Goal: Check status: Check status

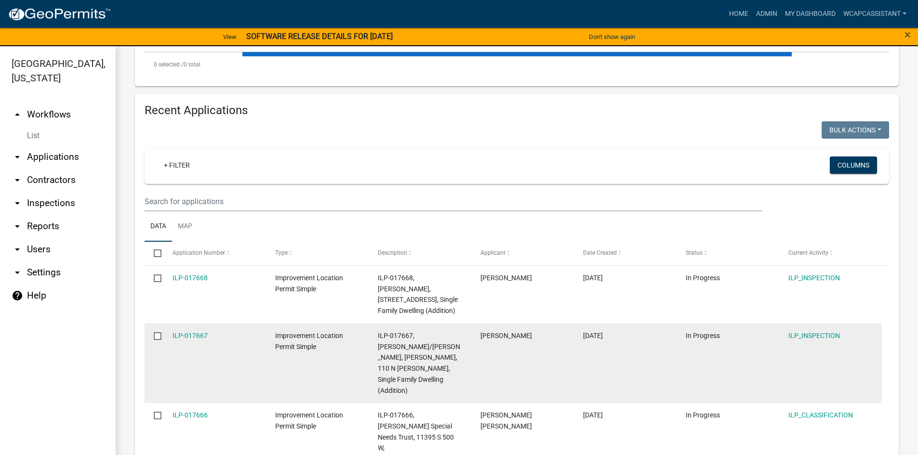
scroll to position [337, 0]
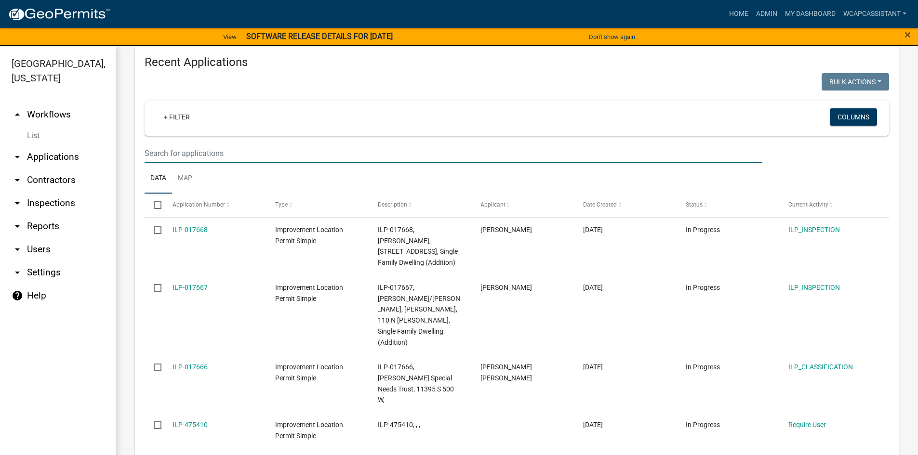
click at [217, 150] on input "text" at bounding box center [454, 154] width 618 height 20
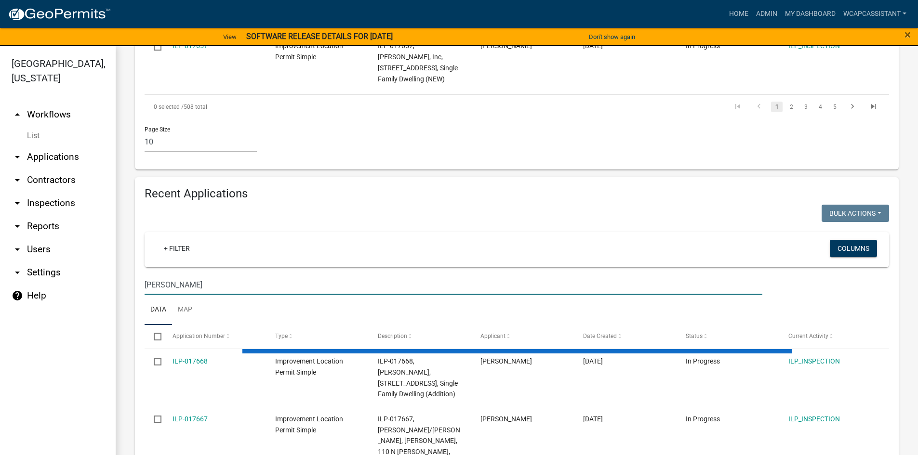
scroll to position [747, 0]
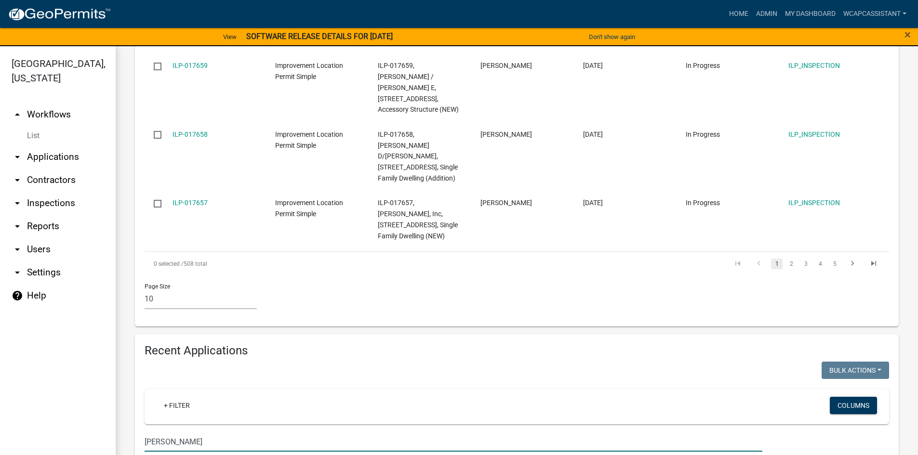
type input "[PERSON_NAME]"
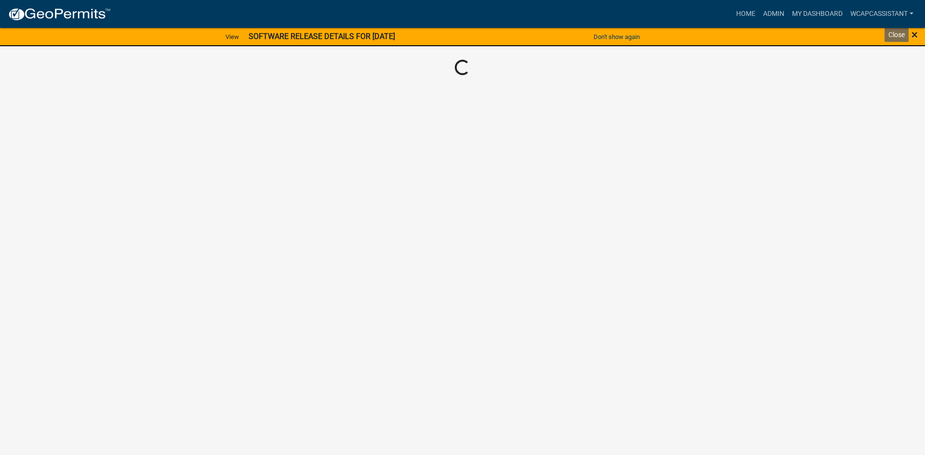
click at [916, 34] on span "×" at bounding box center [915, 34] width 6 height 13
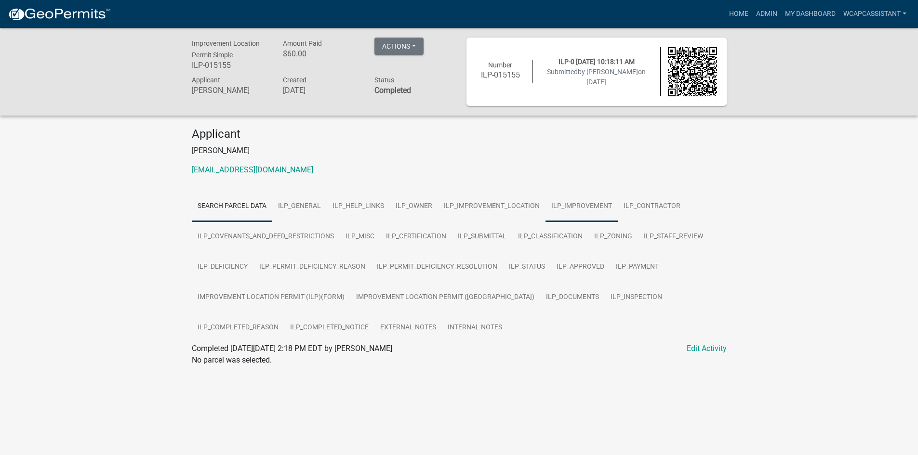
click at [578, 208] on link "ILP_IMPROVEMENT" at bounding box center [582, 206] width 72 height 31
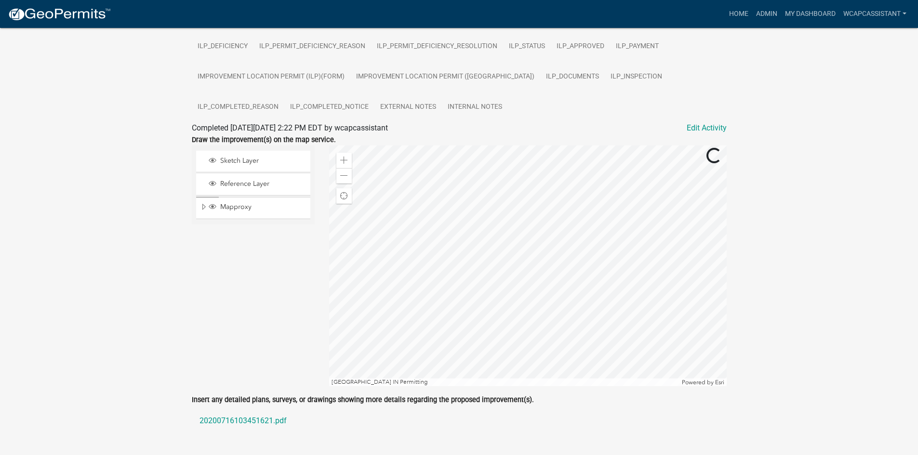
scroll to position [241, 0]
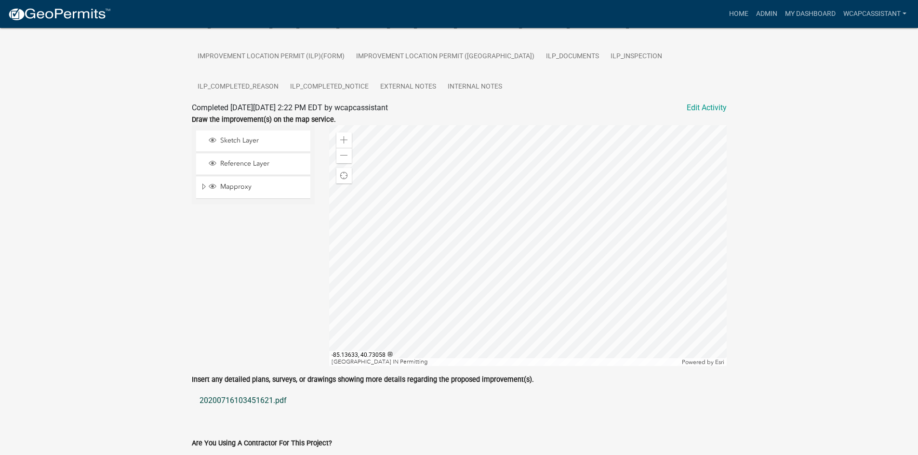
click at [253, 400] on link "20200716103451621.pdf" at bounding box center [459, 400] width 535 height 23
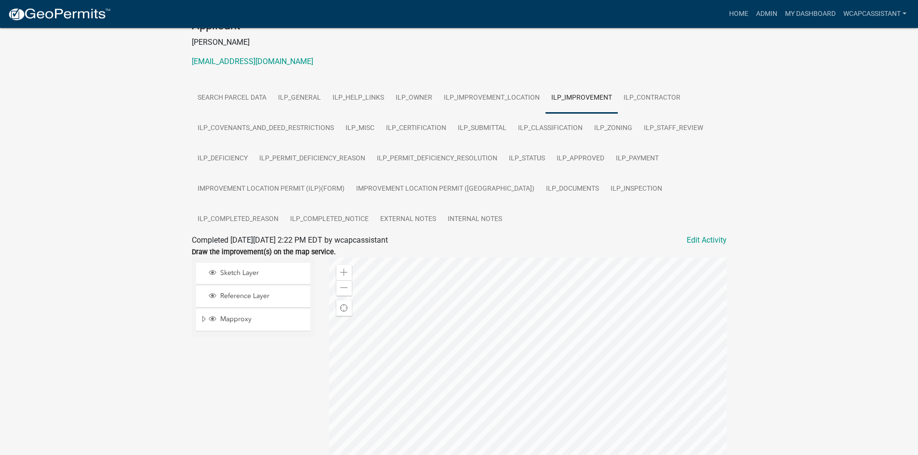
scroll to position [92, 0]
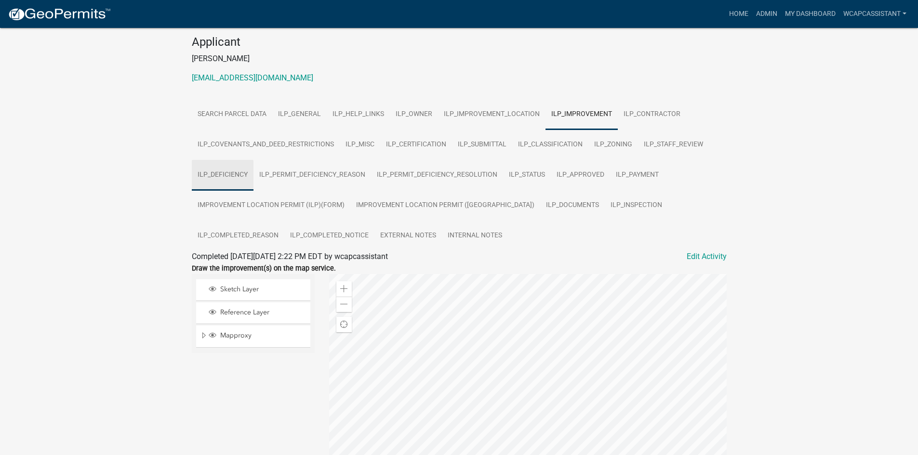
click at [227, 173] on link "ILP_DEFICIENCY" at bounding box center [223, 175] width 62 height 31
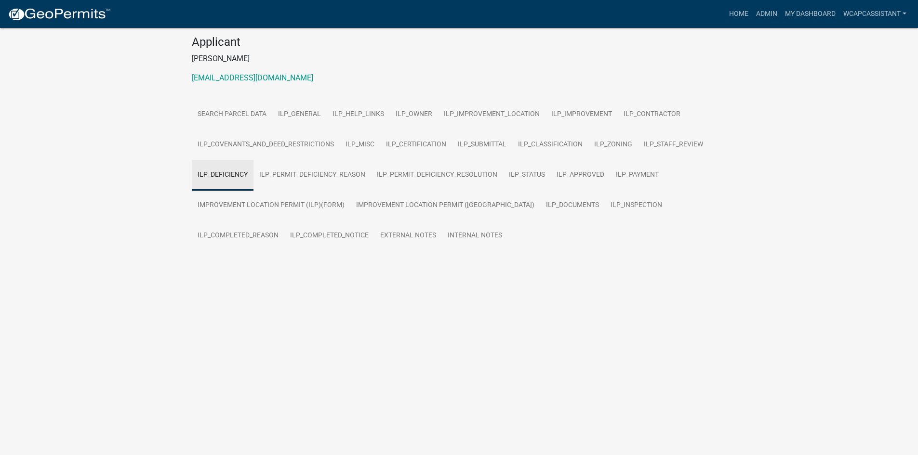
scroll to position [28, 0]
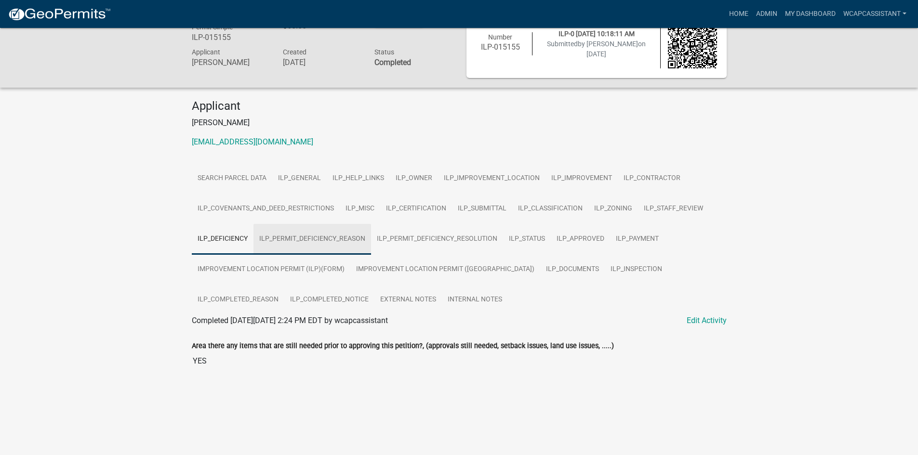
click at [330, 239] on link "ILP_PERMIT_DEFICIENCY_REASON" at bounding box center [313, 239] width 118 height 31
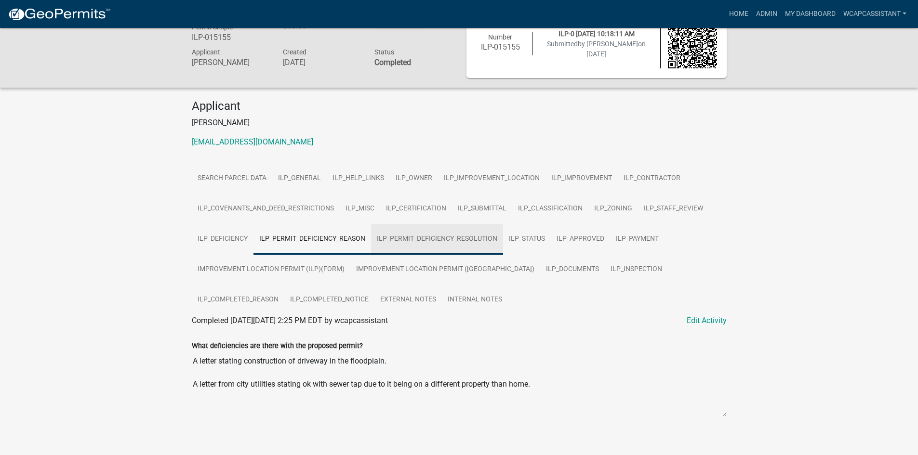
click at [460, 237] on link "ILP_PERMIT_DEFICIENCY_RESOLUTION" at bounding box center [437, 239] width 132 height 31
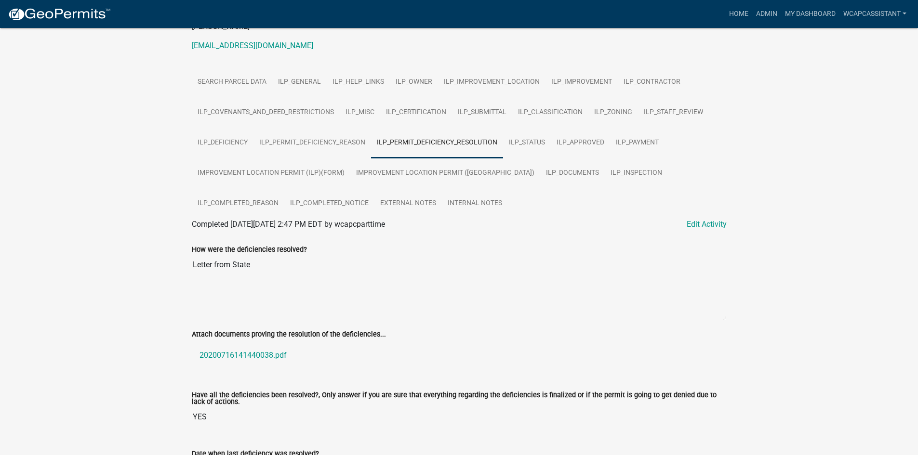
scroll to position [197, 0]
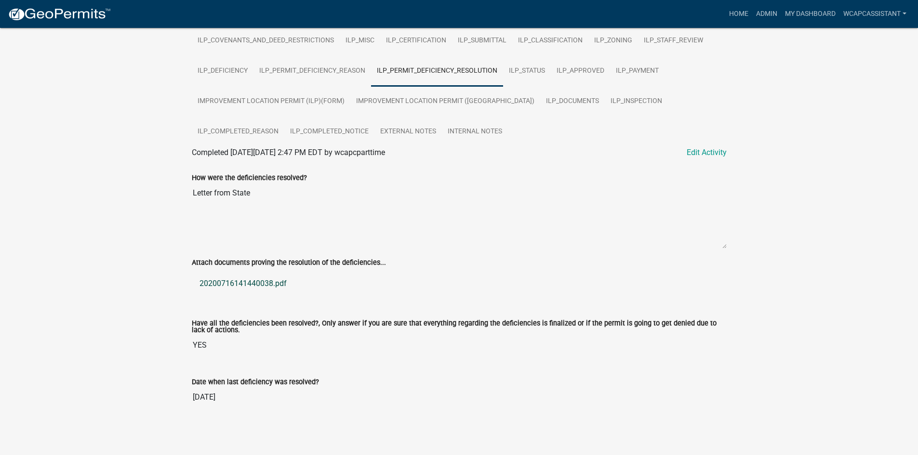
click at [250, 282] on link "20200716141440038.pdf" at bounding box center [459, 283] width 535 height 23
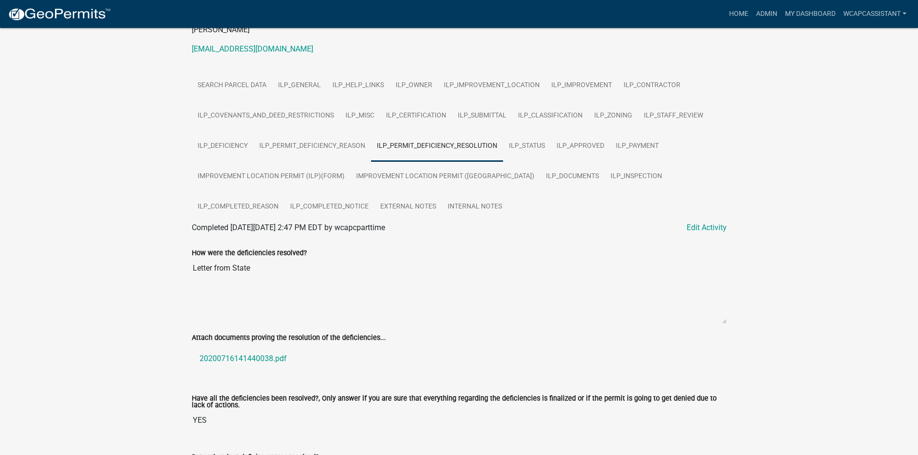
scroll to position [100, 0]
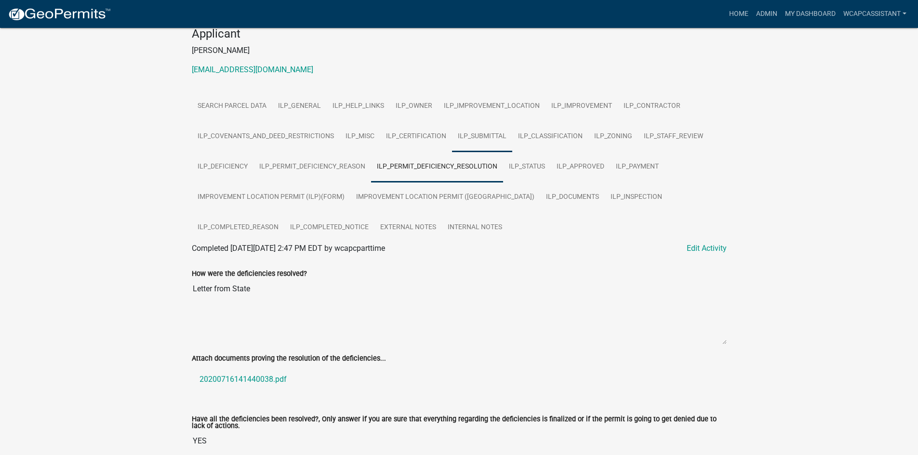
click at [498, 135] on link "ILP_SUBMITTAL" at bounding box center [482, 136] width 60 height 31
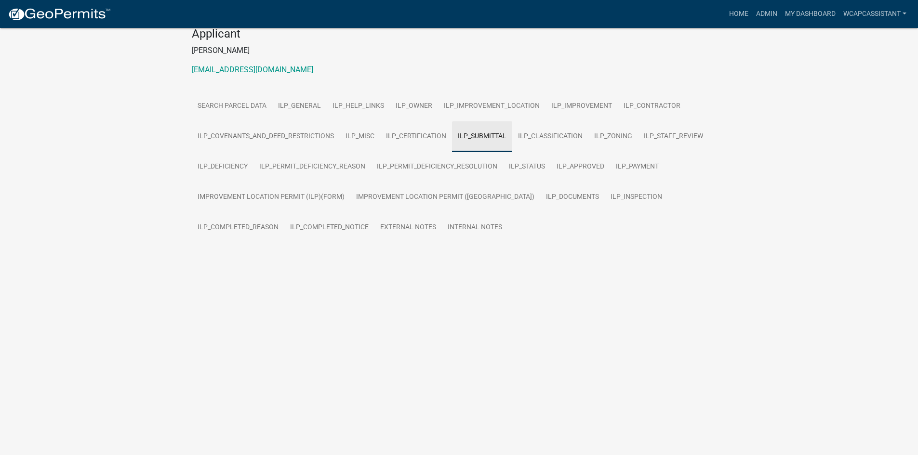
scroll to position [38, 0]
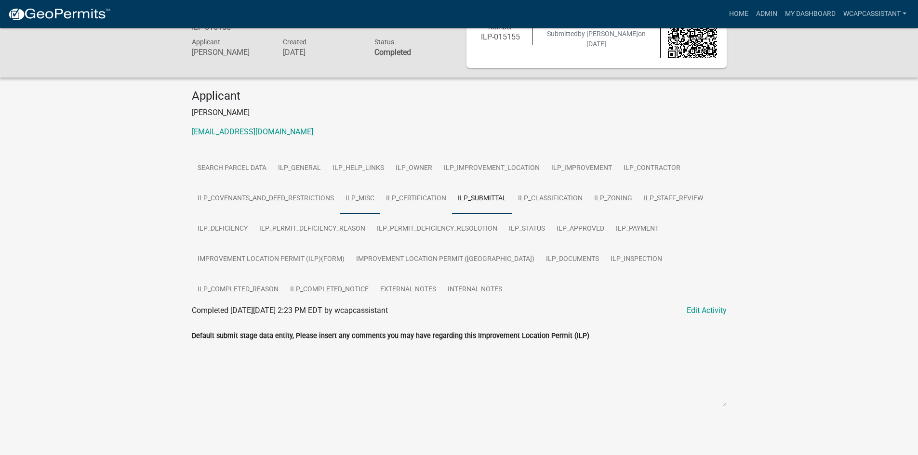
click at [358, 192] on link "ILP_MISC" at bounding box center [360, 199] width 40 height 31
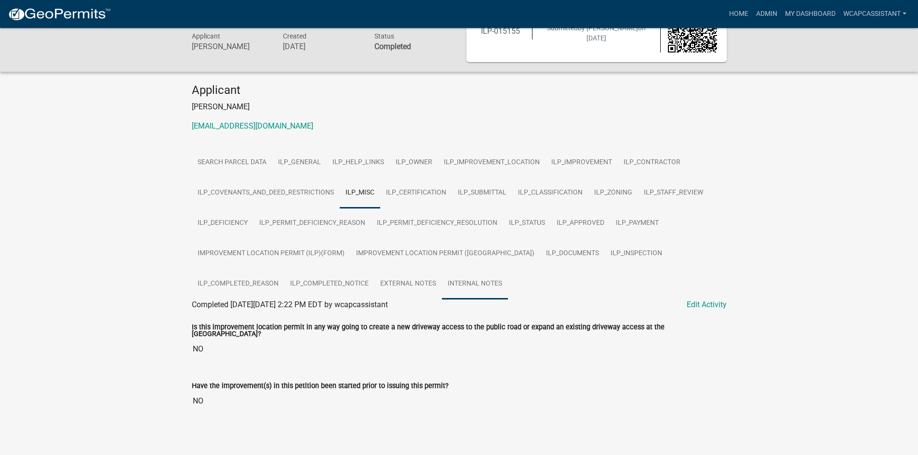
scroll to position [0, 0]
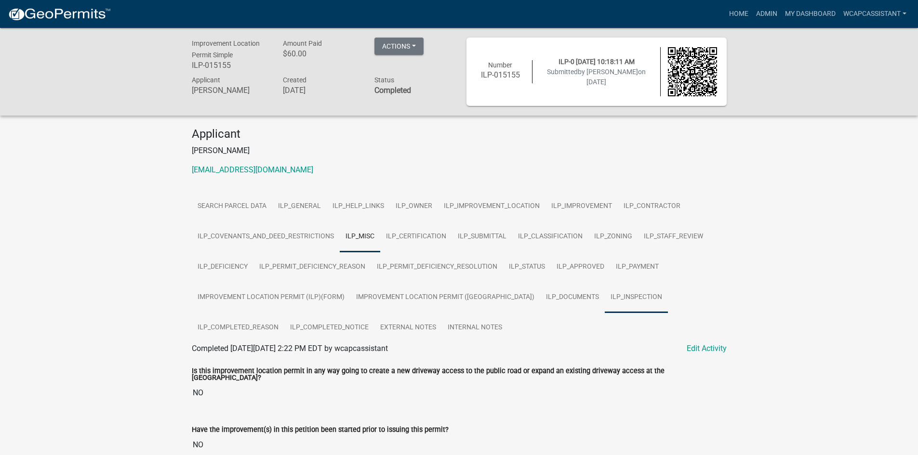
click at [605, 298] on link "ILP_INSPECTION" at bounding box center [636, 297] width 63 height 31
